Goal: Task Accomplishment & Management: Complete application form

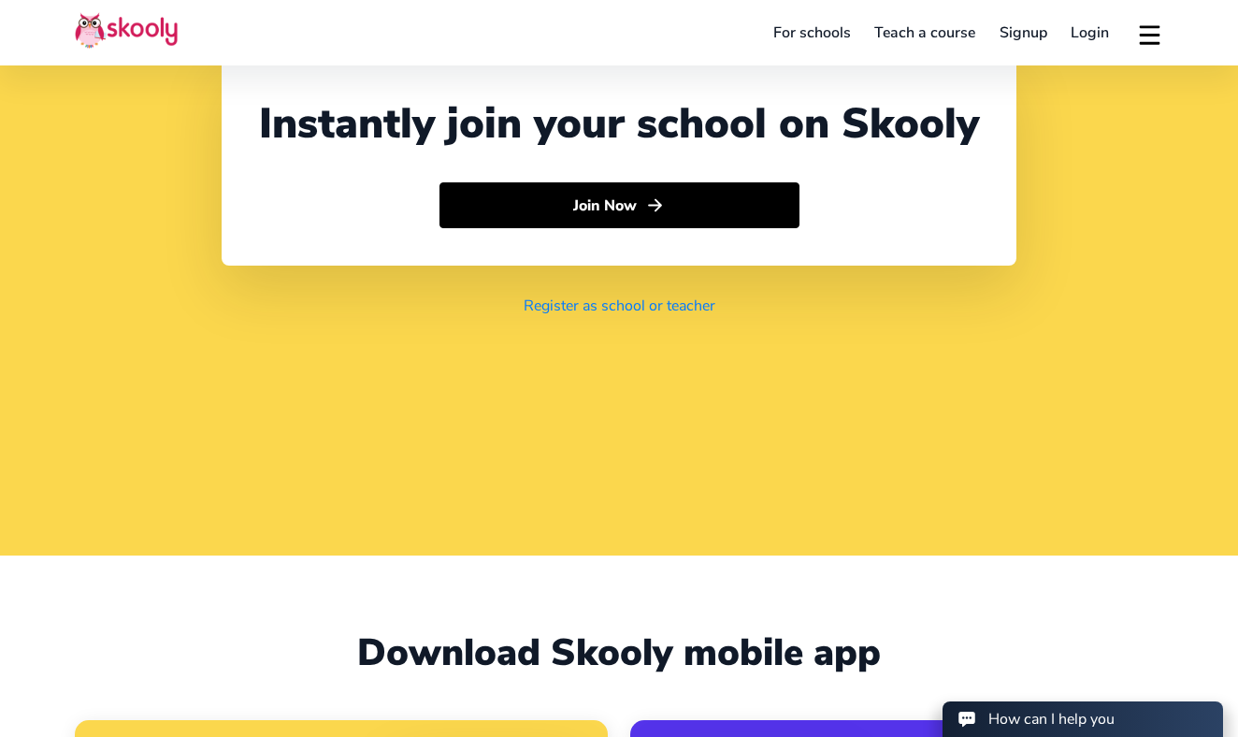
scroll to position [178, 1]
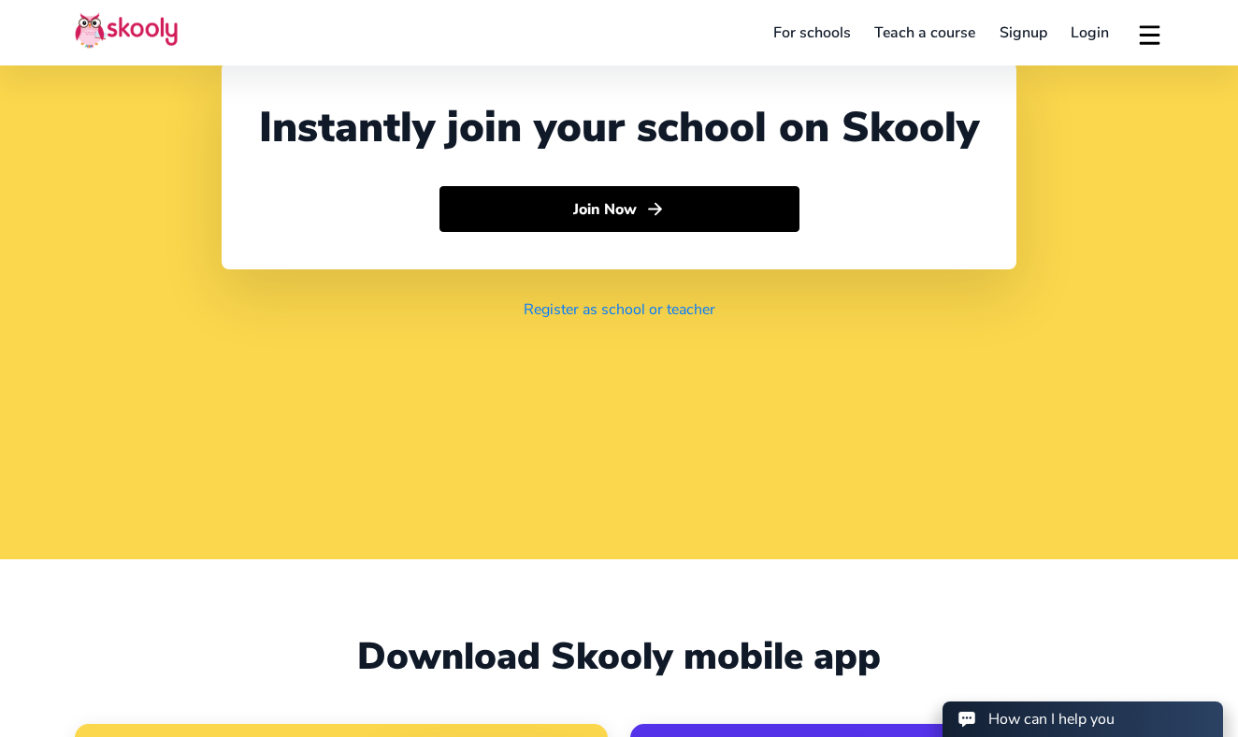
select select "971"
select select "[GEOGRAPHIC_DATA]"
select select "[GEOGRAPHIC_DATA]/[GEOGRAPHIC_DATA]"
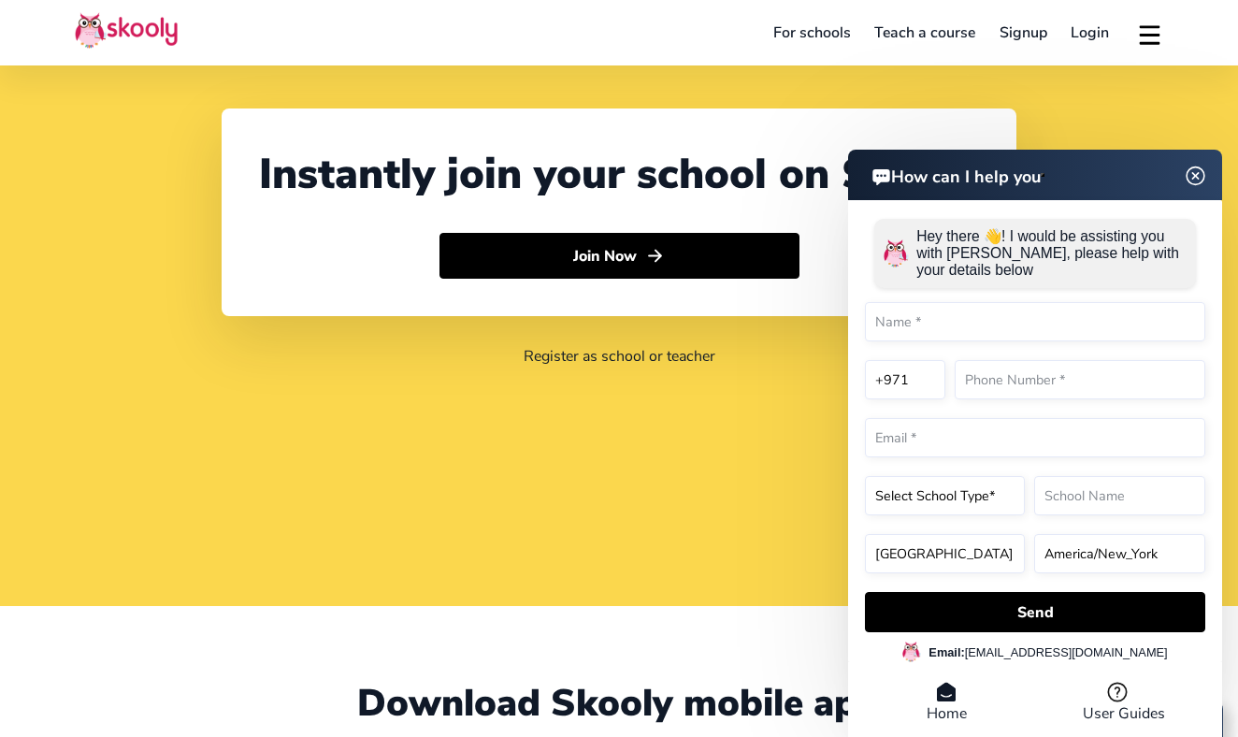
scroll to position [133, 0]
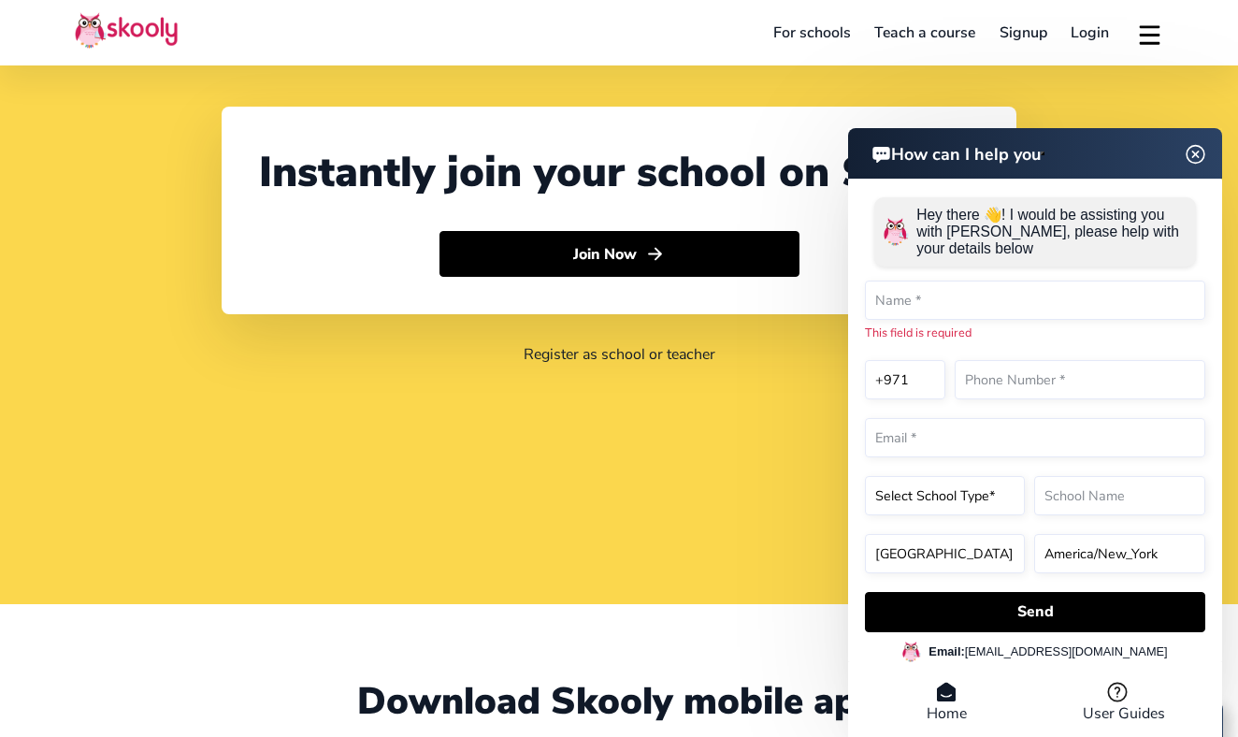
click at [675, 414] on div "Instantly join your school on Skooly Join Now Register as school or teacher" at bounding box center [619, 235] width 1238 height 737
click at [1192, 144] on img at bounding box center [1197, 153] width 36 height 23
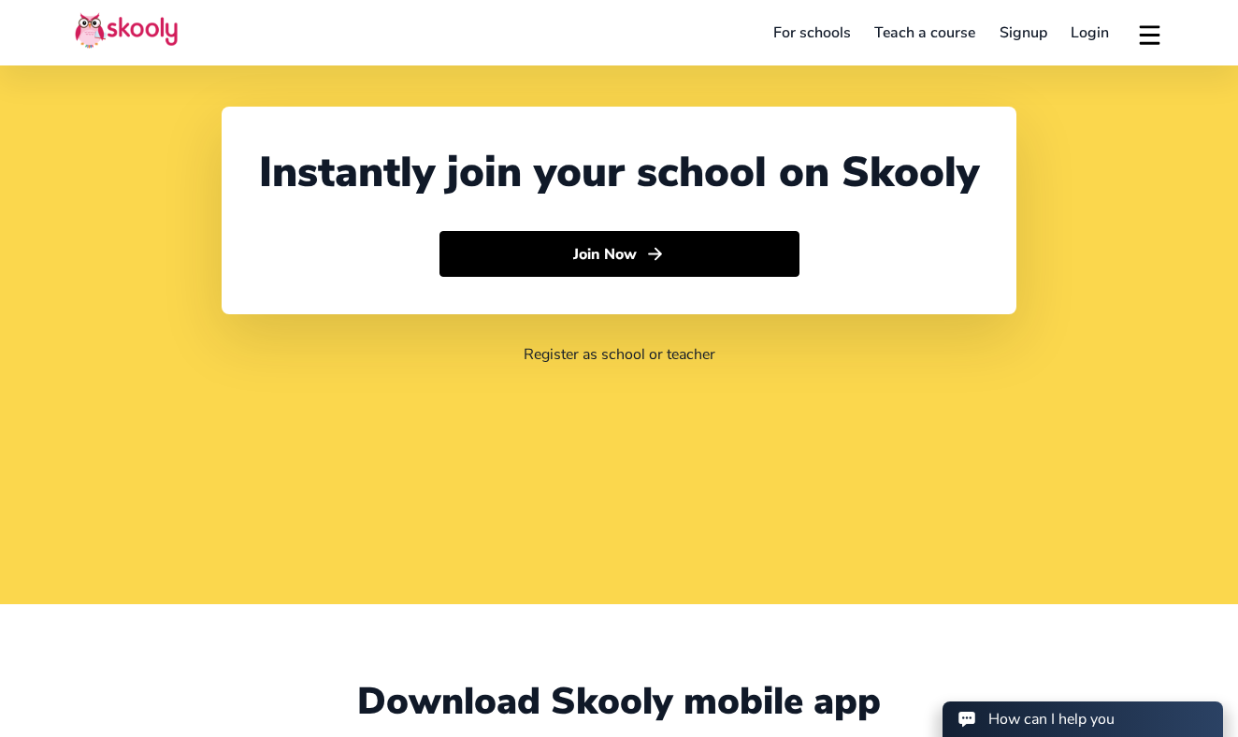
click at [1087, 29] on link "Login" at bounding box center [1091, 33] width 63 height 30
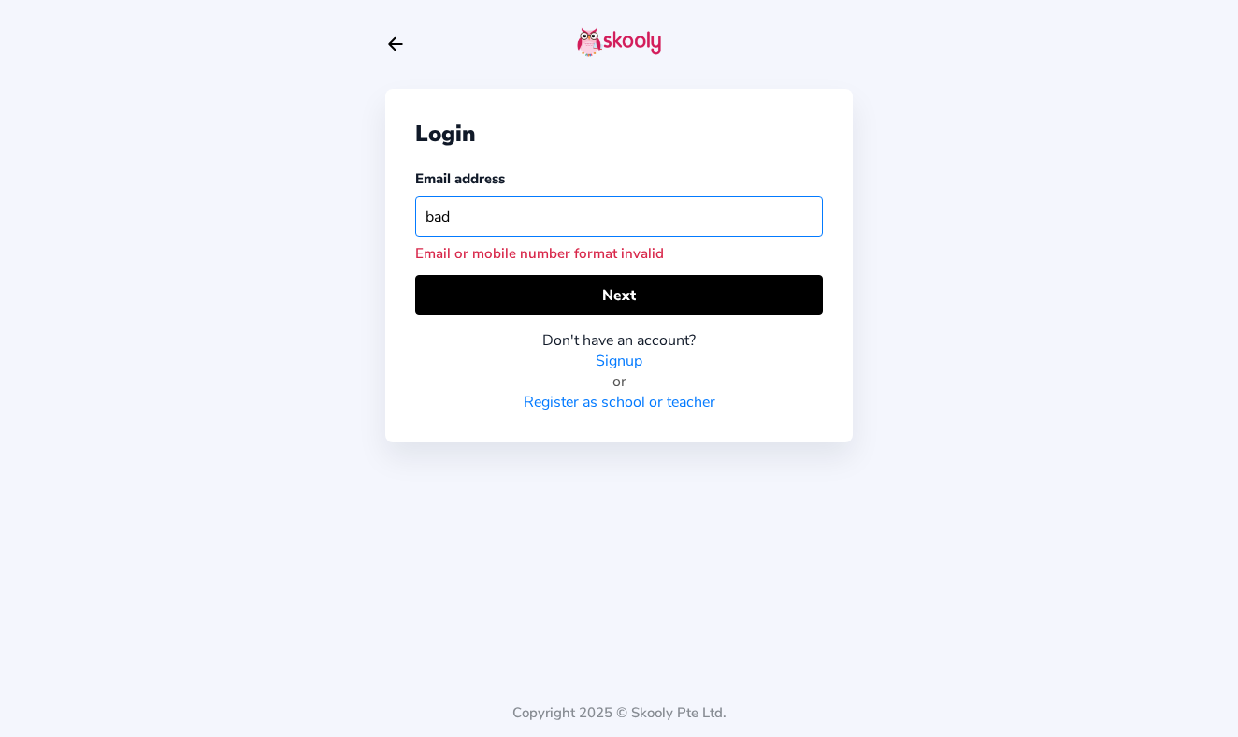
drag, startPoint x: 668, startPoint y: 3, endPoint x: 514, endPoint y: 215, distance: 261.9
click at [514, 215] on input "bad" at bounding box center [619, 216] width 408 height 40
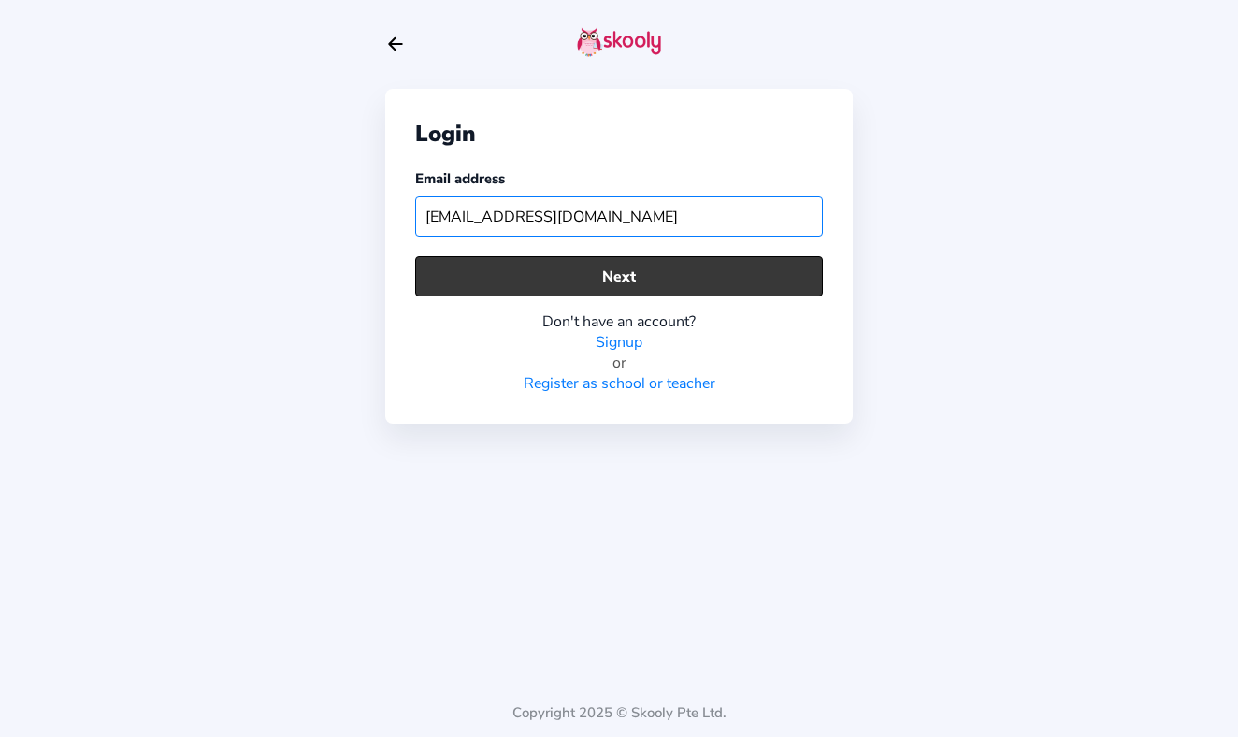
type input "bwad001039@bllomworldacademy.ae"
click at [686, 278] on button "Next" at bounding box center [619, 276] width 408 height 40
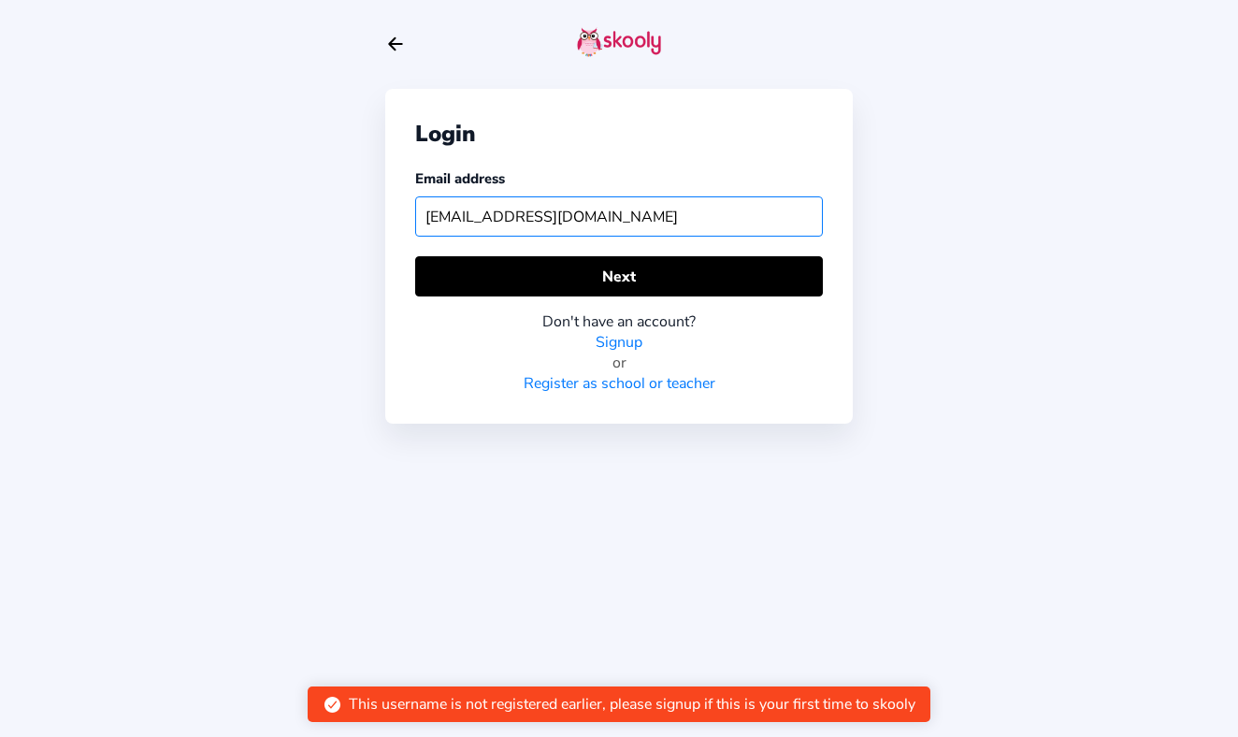
click at [709, 208] on input "bwad001039@bllomworldacademy.ae" at bounding box center [619, 216] width 408 height 40
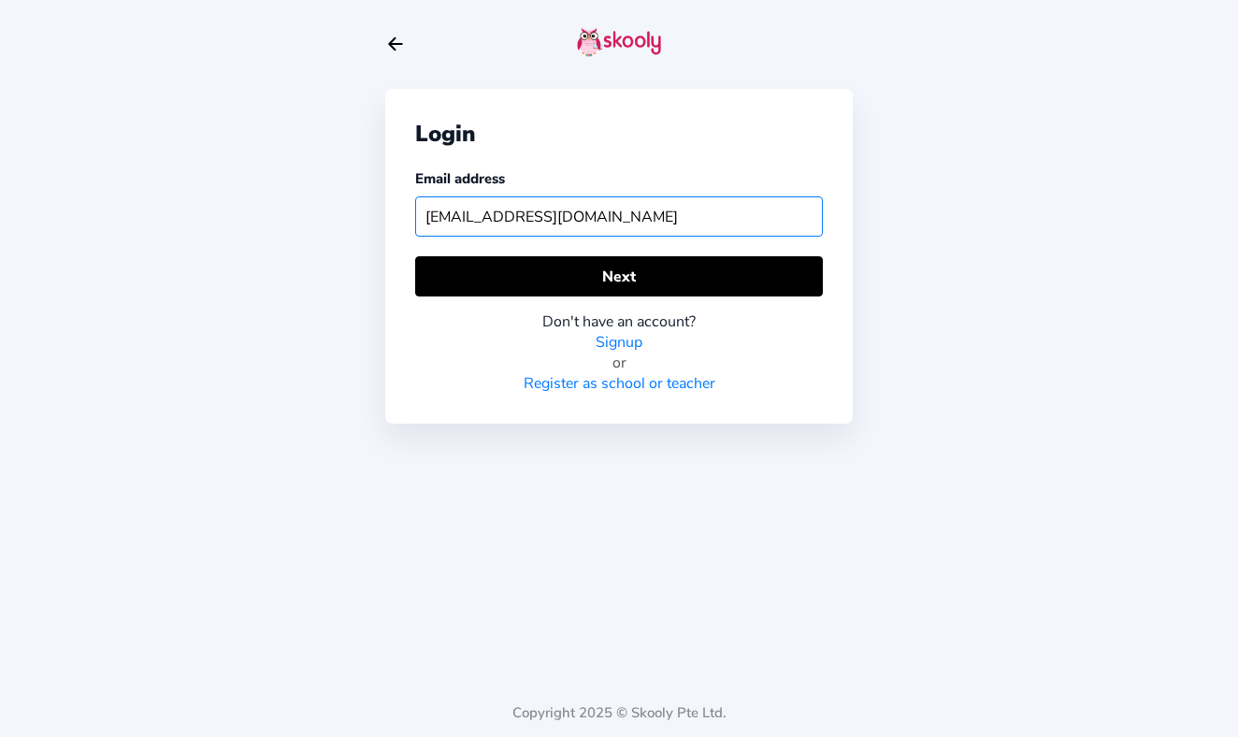
drag, startPoint x: 709, startPoint y: 208, endPoint x: 412, endPoint y: 230, distance: 298.3
click at [412, 230] on div "Login Email address bwad001039@bllomworldacademy.ae Next Don't have an account?…" at bounding box center [619, 256] width 468 height 335
click at [429, 226] on input "bwad001039@bllomworldacademy.ae" at bounding box center [619, 216] width 408 height 40
drag, startPoint x: 429, startPoint y: 226, endPoint x: 644, endPoint y: 210, distance: 214.9
click at [644, 210] on input "bwad001039@bllomworldacademy.ae" at bounding box center [619, 216] width 408 height 40
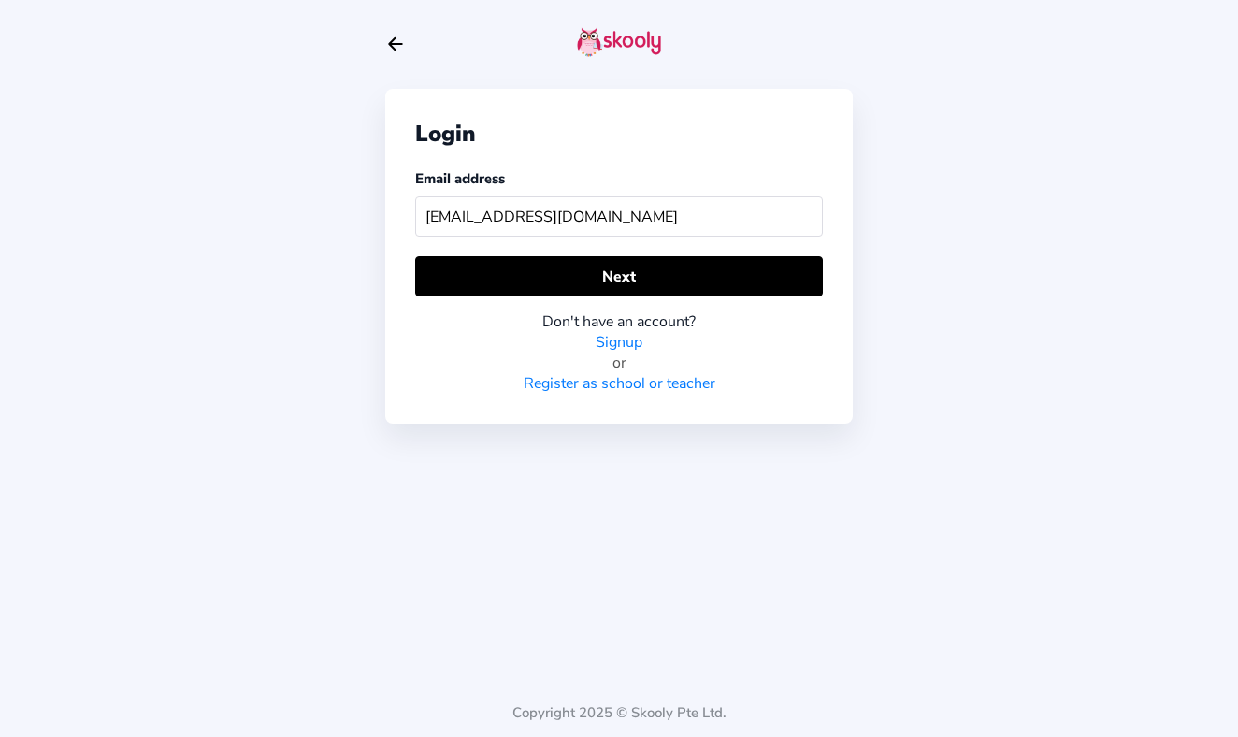
click at [393, 37] on icon "Arrow Back" at bounding box center [395, 44] width 21 height 21
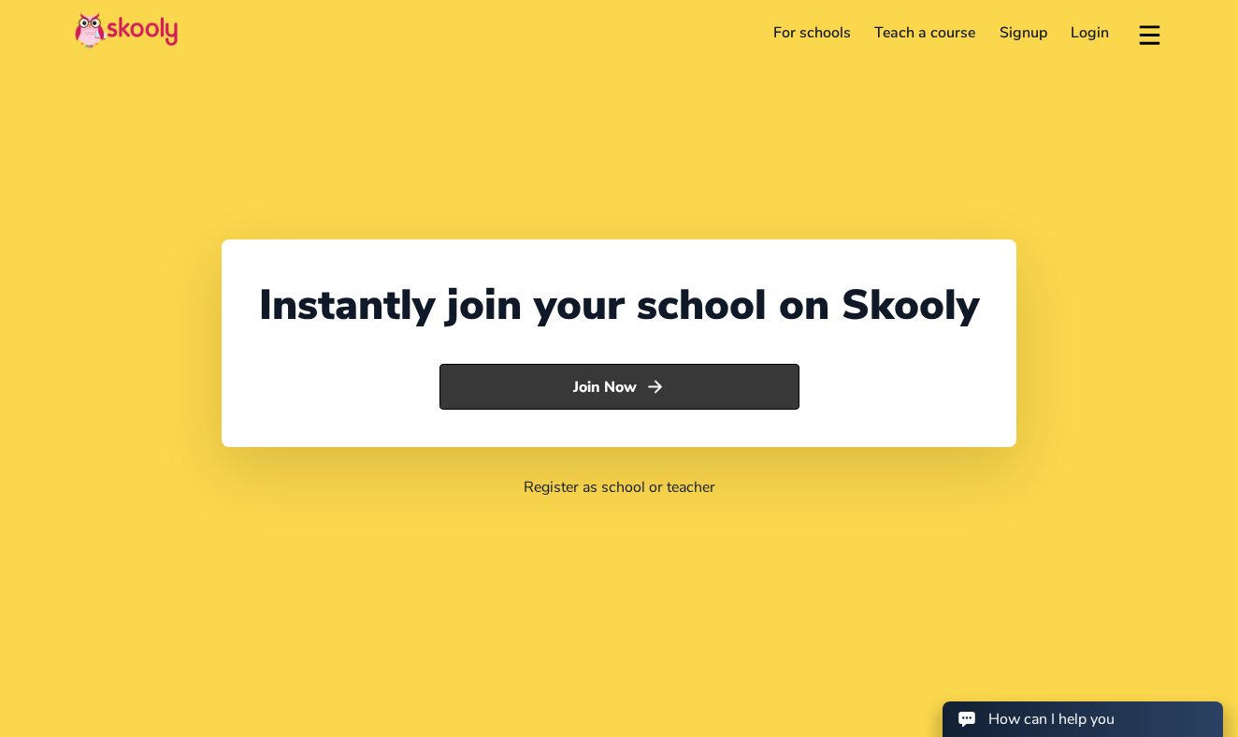
click at [642, 376] on button "Join Now" at bounding box center [620, 387] width 360 height 47
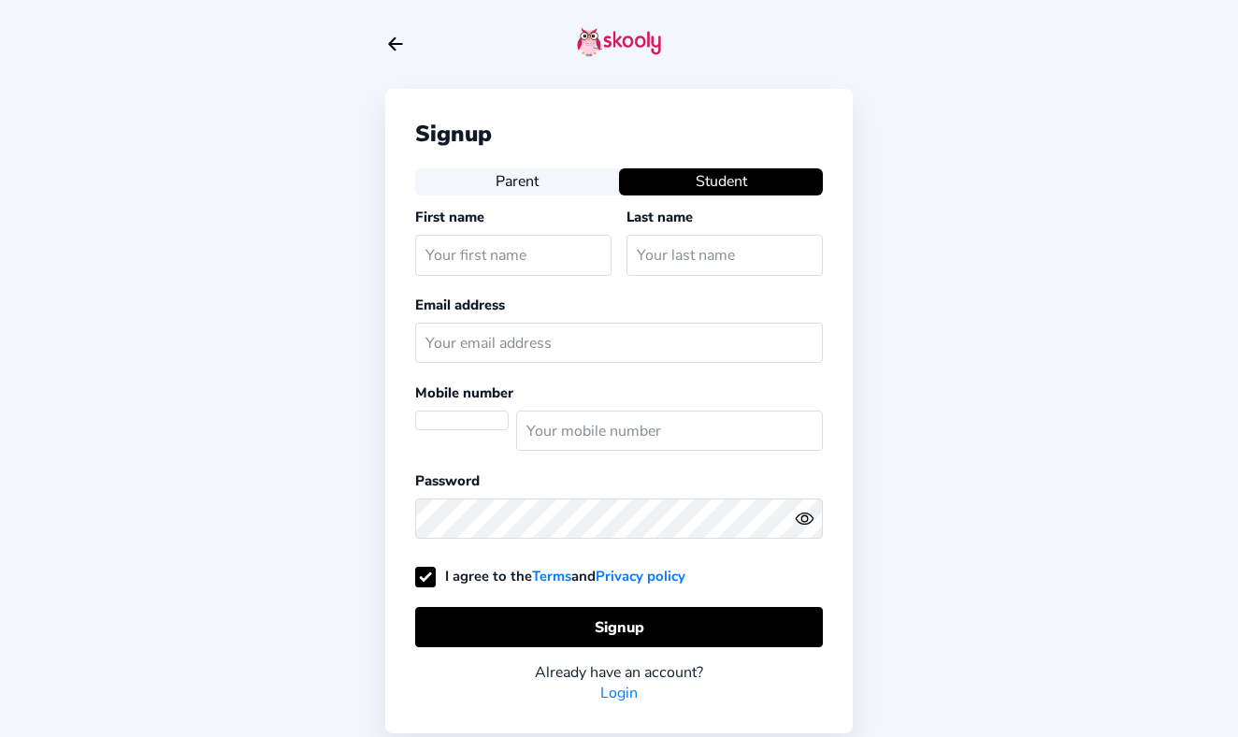
select select "AE"
click at [396, 40] on icon "Arrow Back" at bounding box center [395, 44] width 21 height 21
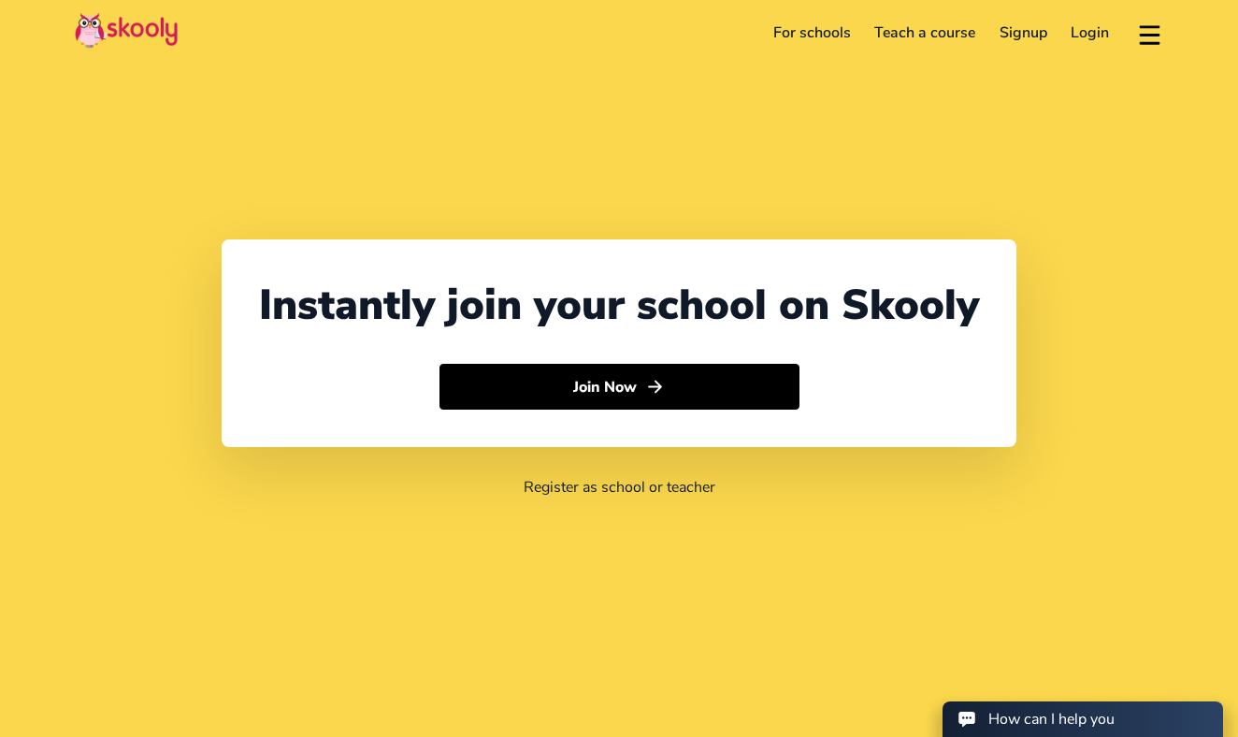
select select "971"
select select "[GEOGRAPHIC_DATA]"
select select "[GEOGRAPHIC_DATA]/[GEOGRAPHIC_DATA]"
